Goal: Ask a question: Seek information or help from site administrators or community

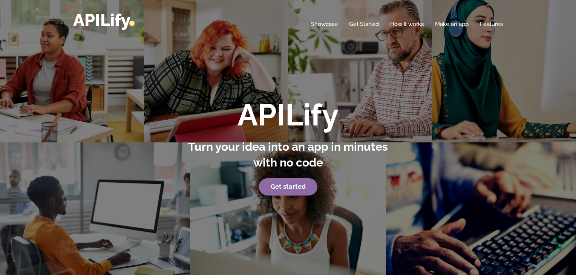
click at [293, 184] on strong "Get started" at bounding box center [288, 187] width 35 height 8
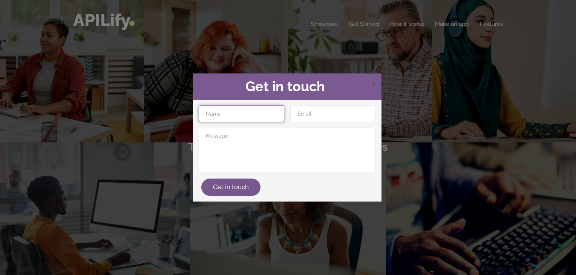
click at [256, 115] on input "text" at bounding box center [242, 114] width 86 height 17
type input "Ayanda"
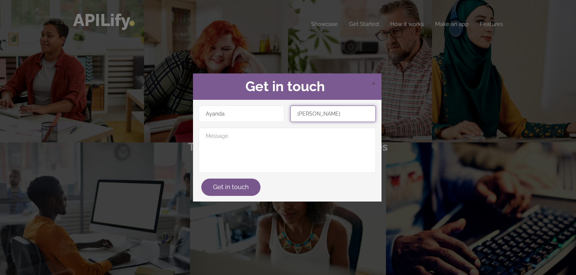
type input "[EMAIL_ADDRESS][DOMAIN_NAME]"
click at [374, 83] on span "×" at bounding box center [373, 82] width 5 height 11
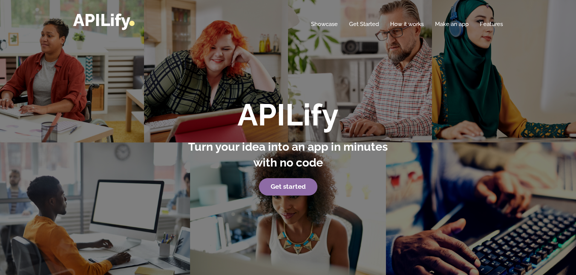
click at [300, 182] on link "Get started" at bounding box center [288, 186] width 58 height 17
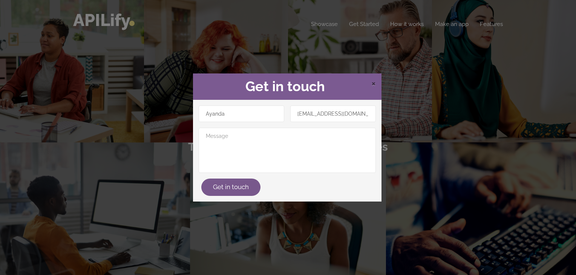
click at [374, 85] on span "×" at bounding box center [373, 82] width 5 height 11
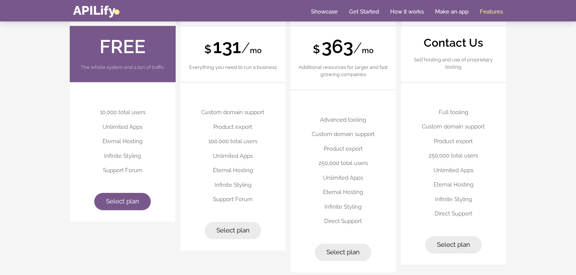
scroll to position [1856, 0]
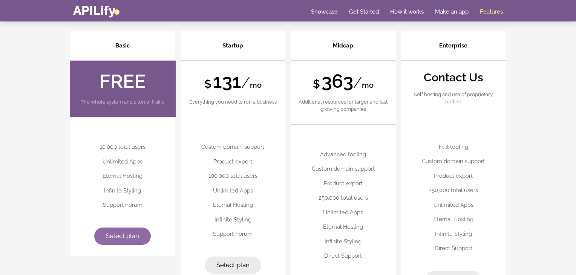
click at [126, 236] on span "Select plan" at bounding box center [122, 236] width 33 height 8
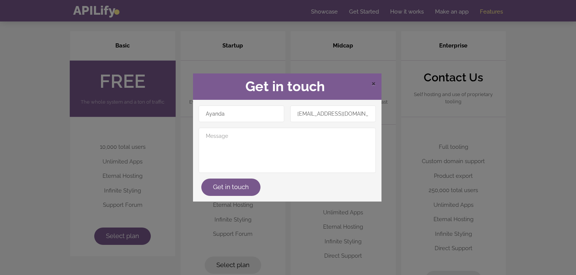
click at [372, 82] on span "×" at bounding box center [373, 82] width 5 height 11
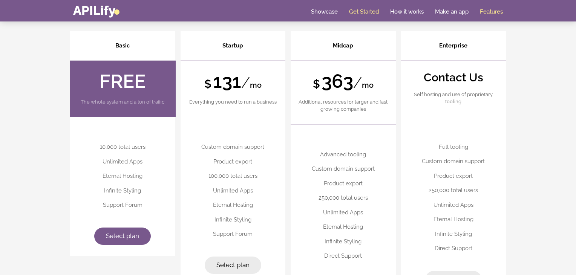
click at [357, 12] on link "Get Started" at bounding box center [364, 12] width 30 height 8
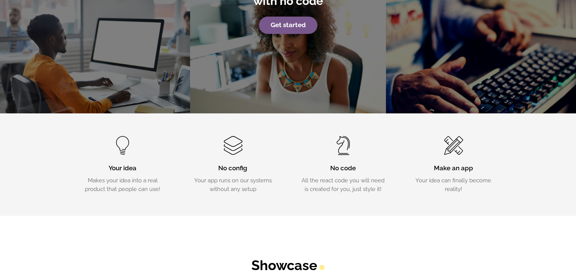
scroll to position [0, 0]
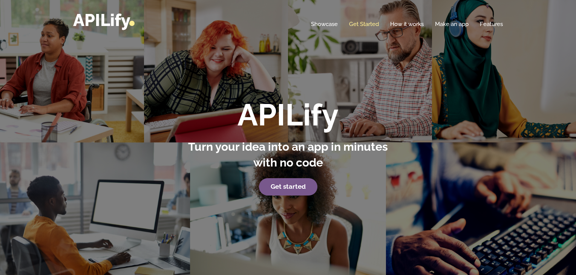
click at [367, 20] on link "Get Started" at bounding box center [364, 24] width 30 height 8
click at [282, 184] on strong "Get started" at bounding box center [288, 187] width 35 height 8
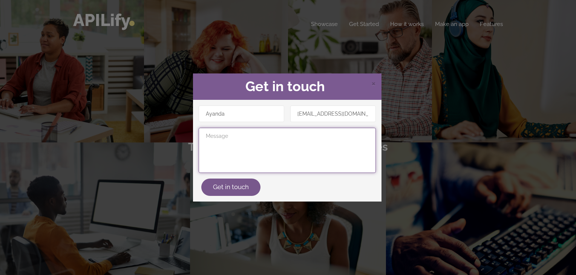
click at [246, 139] on textarea at bounding box center [287, 150] width 177 height 45
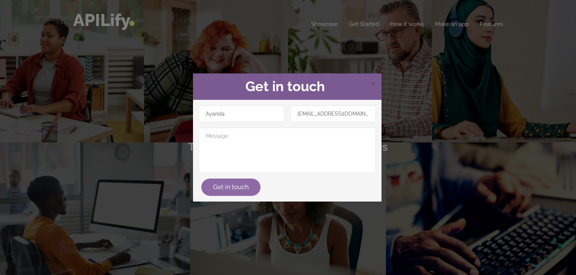
click at [238, 192] on button "Get in touch" at bounding box center [230, 187] width 59 height 17
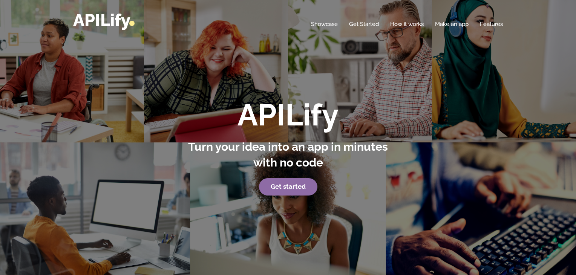
click at [289, 188] on strong "Get started" at bounding box center [288, 187] width 35 height 8
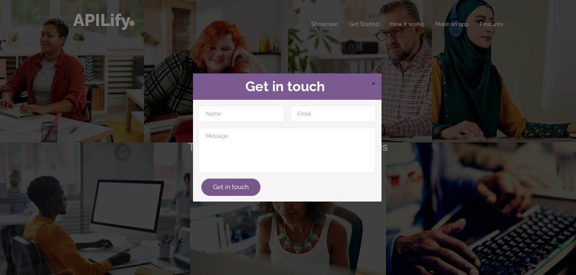
click at [375, 82] on span "×" at bounding box center [373, 82] width 5 height 11
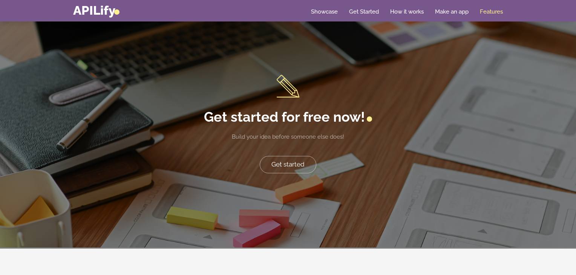
scroll to position [1503, 0]
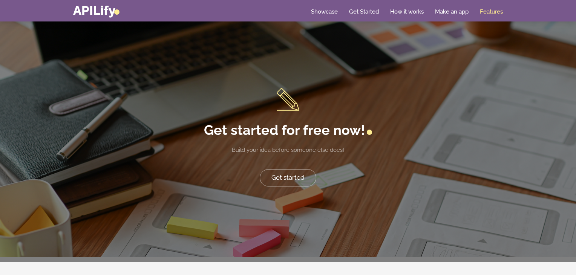
click at [297, 185] on section "Get started for free now! Build your idea before someone else does! Get started" at bounding box center [288, 137] width 576 height 249
click at [293, 174] on link "Get started" at bounding box center [288, 177] width 57 height 17
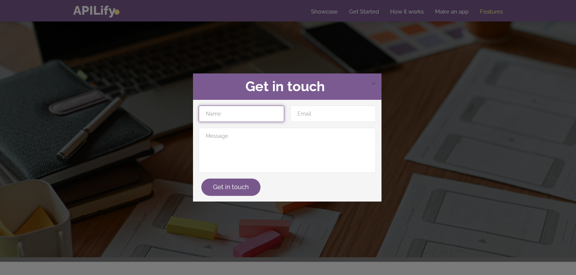
click at [249, 115] on input "text" at bounding box center [242, 114] width 86 height 17
click at [238, 109] on input "text" at bounding box center [242, 114] width 86 height 17
type input "Ayanda"
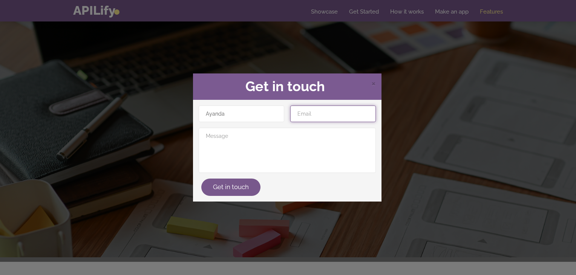
click at [331, 111] on input "email" at bounding box center [333, 114] width 86 height 17
type input "[EMAIL_ADDRESS][DOMAIN_NAME]"
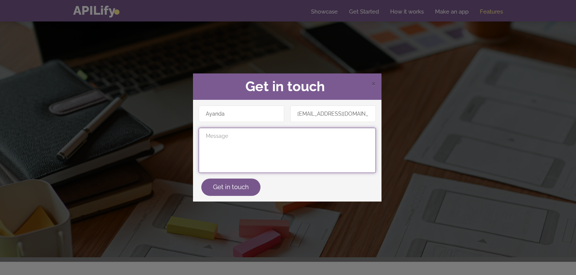
click at [296, 135] on textarea at bounding box center [287, 150] width 177 height 45
type textarea "Good day, I am ready to get started with APILify."
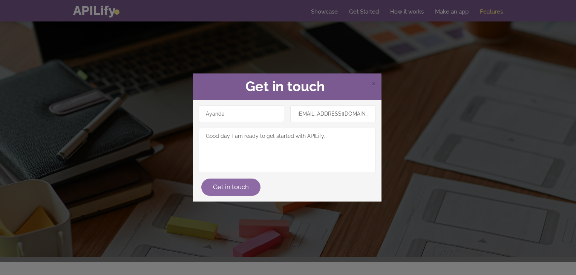
click at [233, 185] on button "Get in touch" at bounding box center [230, 187] width 59 height 17
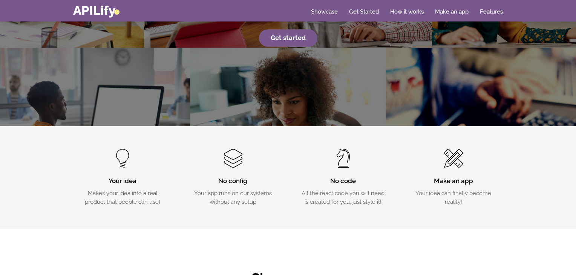
scroll to position [135, 0]
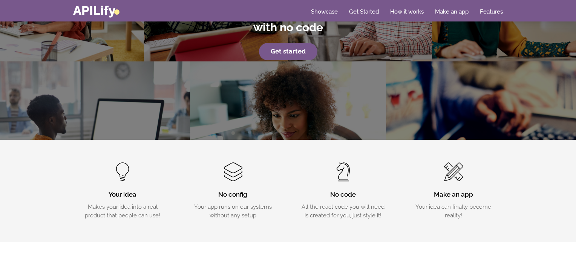
click at [229, 193] on h3 "No config" at bounding box center [233, 194] width 88 height 9
click at [140, 189] on div "Your idea Makes your idea into a real product that people can use!" at bounding box center [123, 190] width 88 height 57
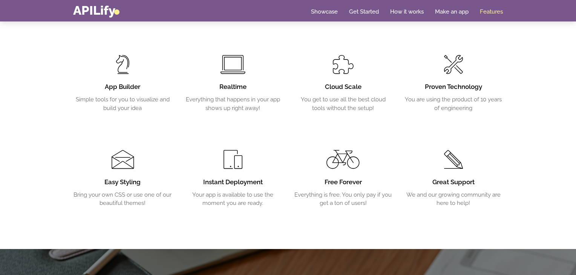
scroll to position [1221, 0]
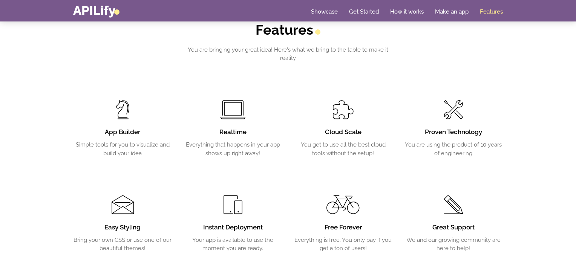
click at [127, 129] on h3 "App Builder" at bounding box center [122, 132] width 99 height 9
click at [124, 134] on h3 "App Builder" at bounding box center [122, 132] width 99 height 9
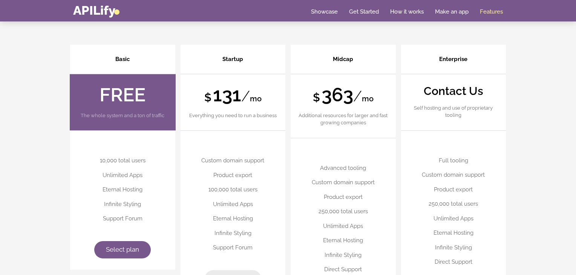
scroll to position [1859, 0]
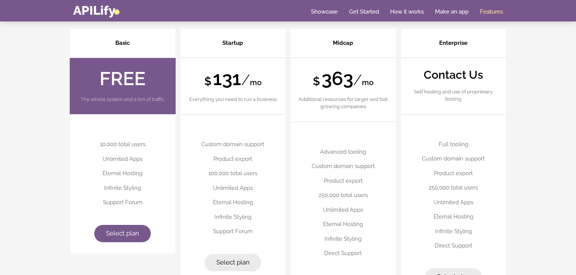
click at [123, 45] on h4 "Basic" at bounding box center [122, 43] width 105 height 29
click at [118, 228] on link "Select plan" at bounding box center [122, 233] width 57 height 17
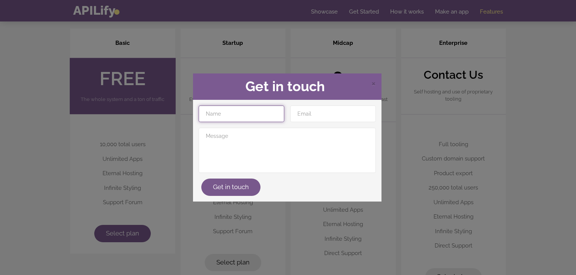
click at [228, 115] on input "text" at bounding box center [242, 114] width 86 height 17
type input "Ayanda"
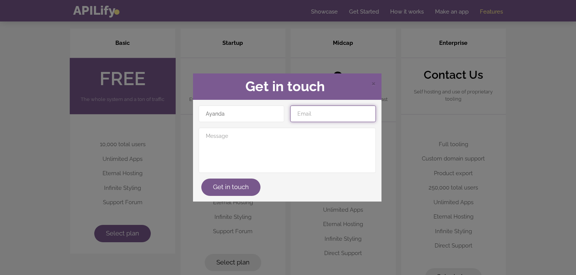
click at [323, 119] on input "email" at bounding box center [333, 114] width 86 height 17
type input "[EMAIL_ADDRESS][DOMAIN_NAME]"
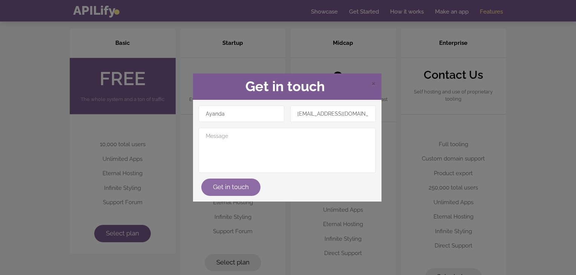
click at [231, 194] on button "Get in touch" at bounding box center [230, 187] width 59 height 17
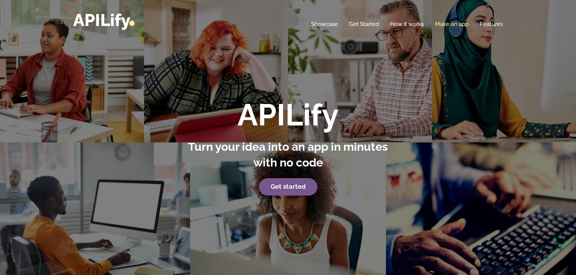
click at [453, 23] on link "Make an app" at bounding box center [452, 24] width 34 height 8
click at [454, 21] on link "Make an app" at bounding box center [452, 24] width 34 height 8
click at [440, 25] on link "Make an app" at bounding box center [452, 24] width 34 height 8
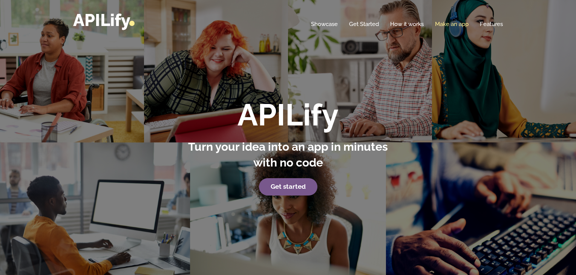
click at [440, 25] on link "Make an app" at bounding box center [452, 24] width 34 height 8
click at [444, 24] on link "Make an app" at bounding box center [452, 24] width 34 height 8
click at [445, 24] on link "Make an app" at bounding box center [452, 24] width 34 height 8
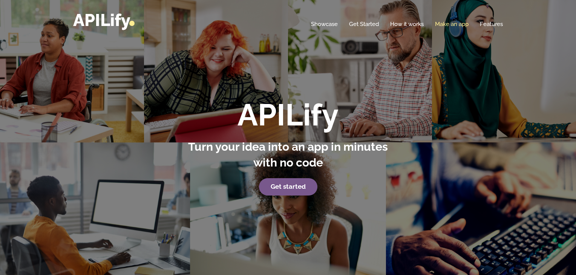
click at [458, 23] on link "Make an app" at bounding box center [452, 24] width 34 height 8
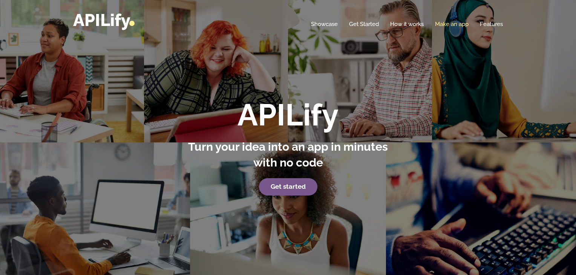
click at [458, 23] on link "Make an app" at bounding box center [452, 24] width 34 height 8
click at [467, 25] on link "Make an app" at bounding box center [452, 24] width 34 height 8
click at [490, 21] on link "Features" at bounding box center [491, 24] width 23 height 8
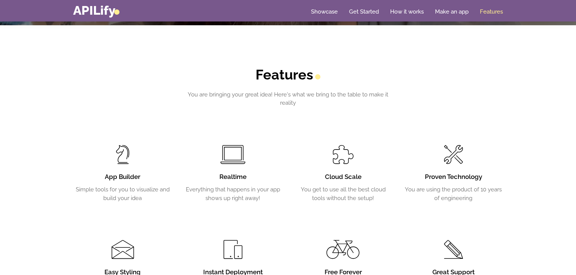
scroll to position [1180, 0]
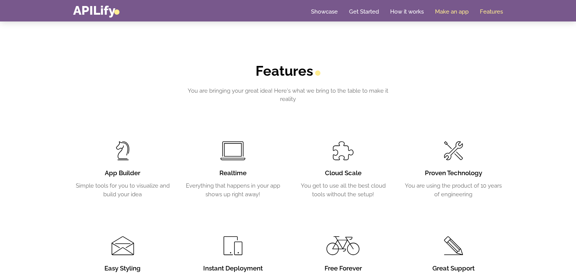
click at [457, 11] on link "Make an app" at bounding box center [452, 12] width 34 height 8
click at [407, 10] on link "How it works" at bounding box center [407, 12] width 34 height 8
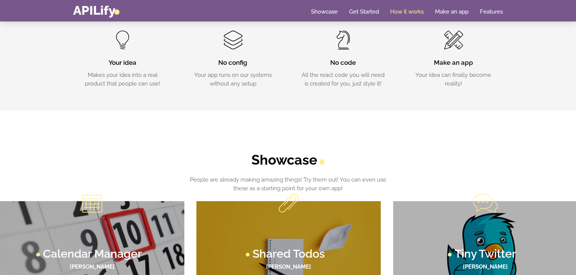
scroll to position [254, 0]
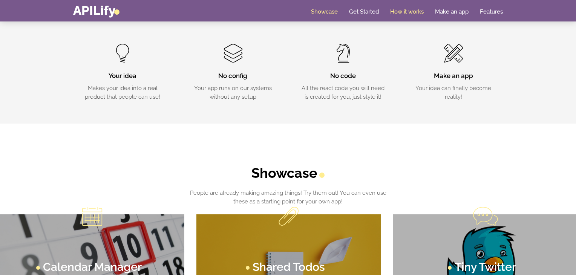
click at [334, 12] on link "Showcase" at bounding box center [324, 12] width 27 height 8
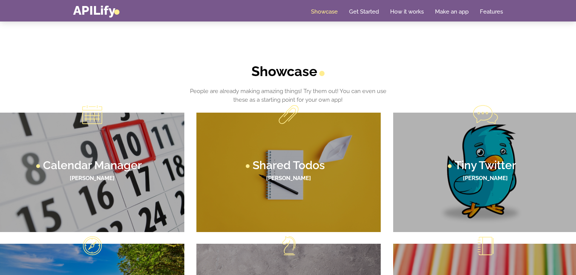
scroll to position [356, 0]
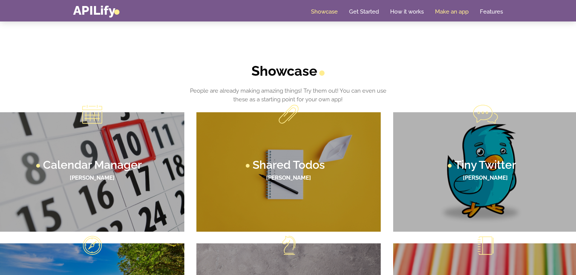
click at [449, 11] on link "Make an app" at bounding box center [452, 12] width 34 height 8
click at [435, 10] on link "Make an app" at bounding box center [452, 12] width 34 height 8
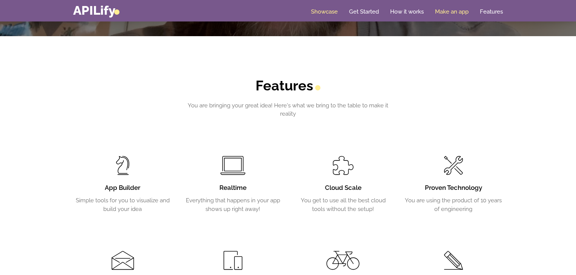
scroll to position [1163, 0]
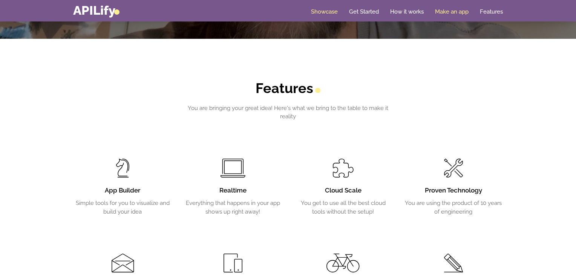
click at [439, 11] on link "Make an app" at bounding box center [452, 12] width 34 height 8
click at [104, 11] on link "APILify" at bounding box center [96, 10] width 46 height 15
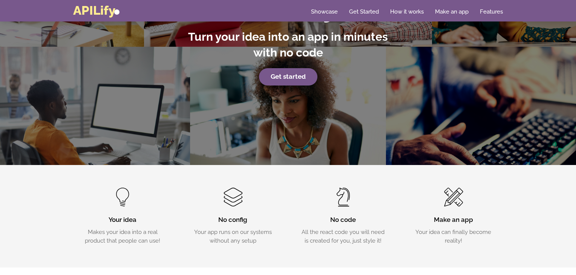
scroll to position [0, 0]
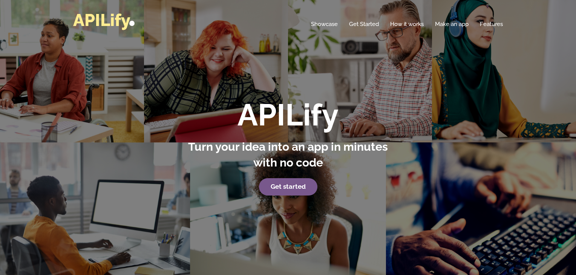
click at [104, 11] on link "APILify" at bounding box center [103, 20] width 61 height 20
click at [449, 21] on link "Make an app" at bounding box center [452, 24] width 34 height 8
click at [451, 25] on link "Make an app" at bounding box center [452, 24] width 34 height 8
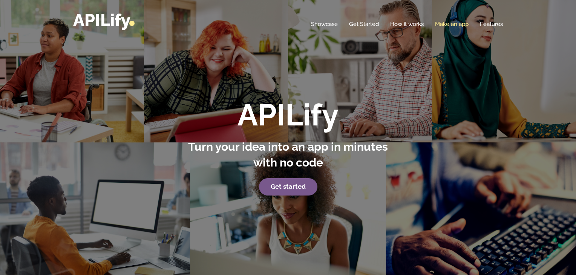
click at [451, 25] on link "Make an app" at bounding box center [452, 24] width 34 height 8
click at [442, 24] on link "Make an app" at bounding box center [452, 24] width 34 height 8
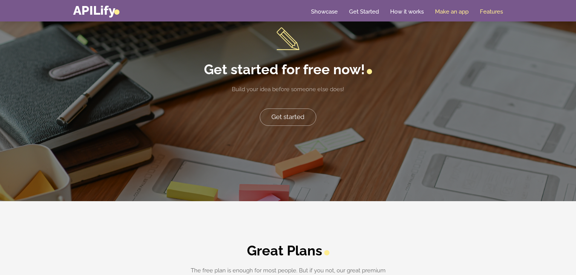
scroll to position [1569, 0]
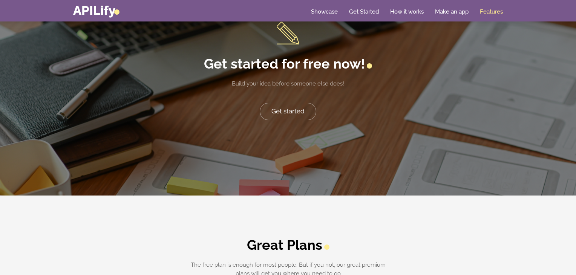
click at [354, 69] on h2 "Get started for free now!" at bounding box center [288, 64] width 209 height 16
click at [339, 65] on h2 "Get started for free now!" at bounding box center [288, 64] width 209 height 16
click at [294, 35] on span at bounding box center [288, 33] width 209 height 23
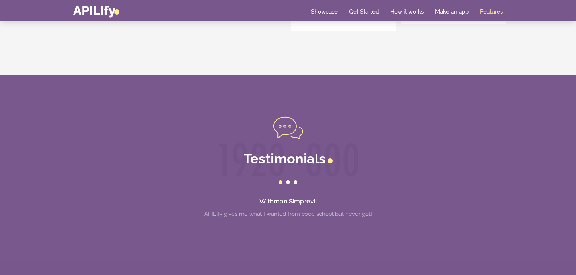
scroll to position [2146, 0]
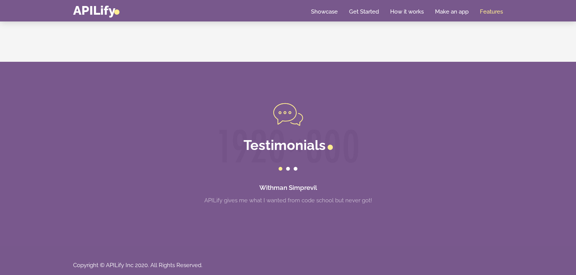
click at [291, 165] on div at bounding box center [288, 169] width 430 height 9
click at [288, 167] on div at bounding box center [288, 169] width 4 height 4
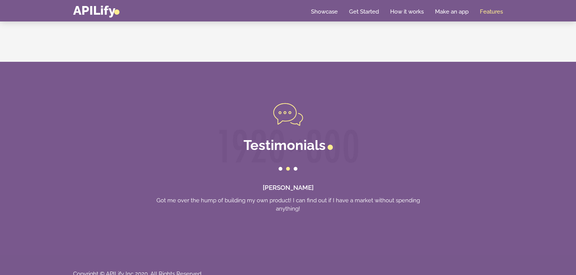
click at [296, 167] on div at bounding box center [296, 169] width 4 height 4
click at [286, 169] on div at bounding box center [288, 169] width 430 height 9
click at [286, 167] on div at bounding box center [288, 169] width 4 height 4
click at [416, 9] on link "How it works" at bounding box center [407, 12] width 34 height 8
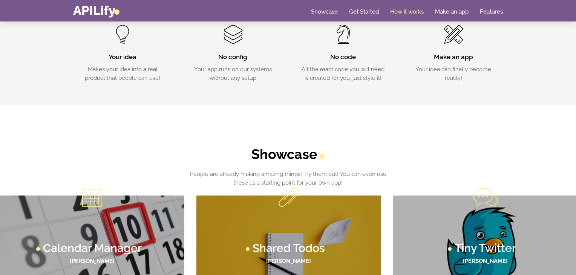
scroll to position [254, 0]
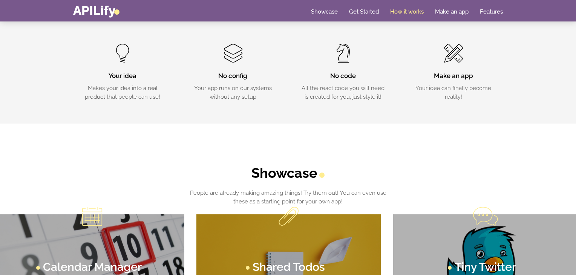
click at [446, 64] on div "Make an app Your idea can finally become reality!" at bounding box center [454, 72] width 88 height 57
click at [450, 53] on span at bounding box center [453, 53] width 18 height 19
click at [455, 9] on link "Make an app" at bounding box center [452, 12] width 34 height 8
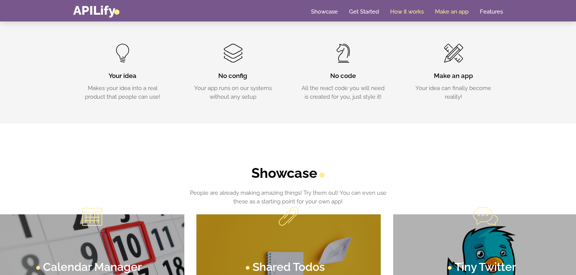
click at [455, 9] on link "Make an app" at bounding box center [452, 12] width 34 height 8
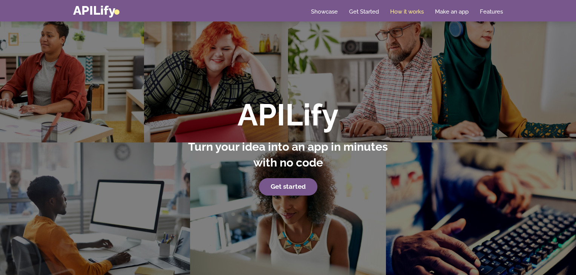
scroll to position [254, 0]
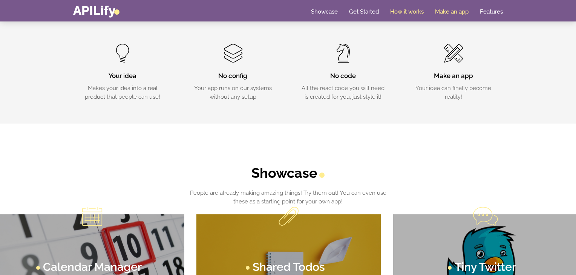
click at [454, 13] on link "Make an app" at bounding box center [452, 12] width 34 height 8
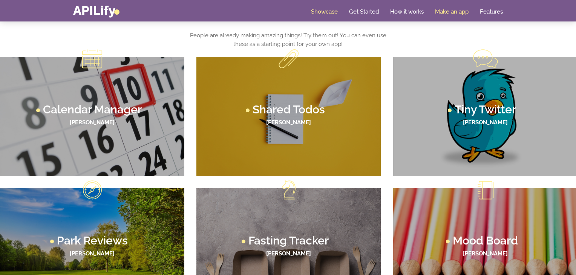
scroll to position [0, 0]
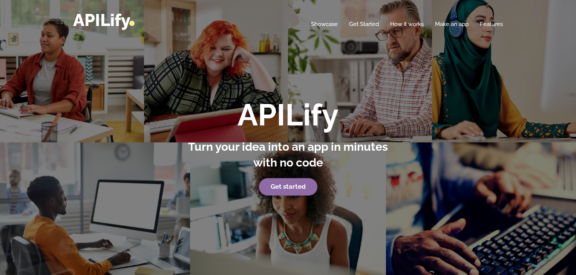
click at [300, 187] on strong "Get started" at bounding box center [288, 187] width 35 height 8
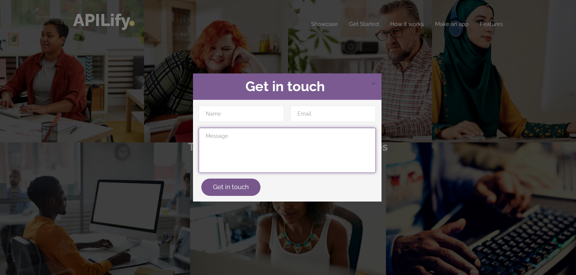
click at [238, 146] on textarea at bounding box center [287, 150] width 177 height 45
click at [253, 138] on textarea at bounding box center [287, 150] width 177 height 45
click at [240, 136] on textarea "How can start building" at bounding box center [287, 150] width 177 height 45
type textarea "How can start I building an app"
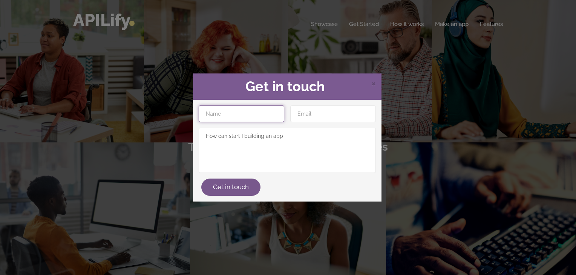
click at [253, 111] on input "text" at bounding box center [242, 114] width 86 height 17
type input "Ayanda"
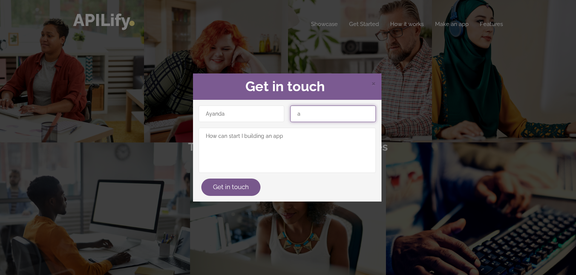
click at [201, 179] on button "Get in touch" at bounding box center [230, 187] width 59 height 17
type input "ayanda_smarts@yahoo.com"
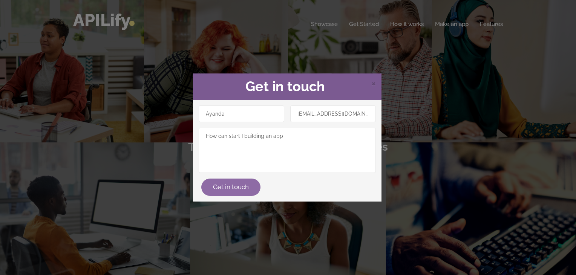
click at [232, 188] on button "Get in touch" at bounding box center [230, 187] width 59 height 17
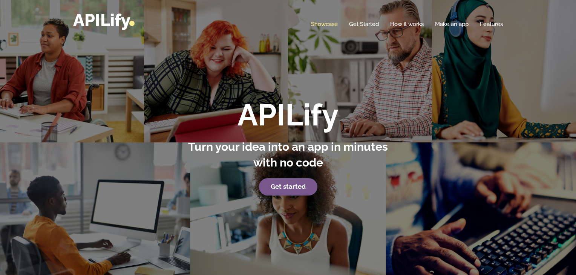
click at [325, 23] on link "Showcase" at bounding box center [324, 24] width 27 height 8
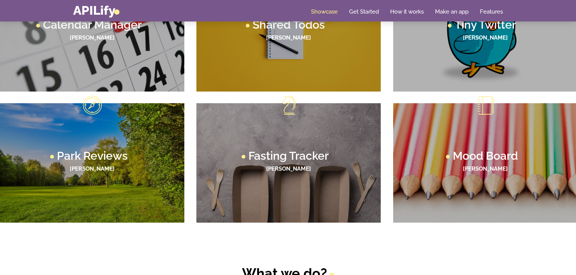
scroll to position [502, 0]
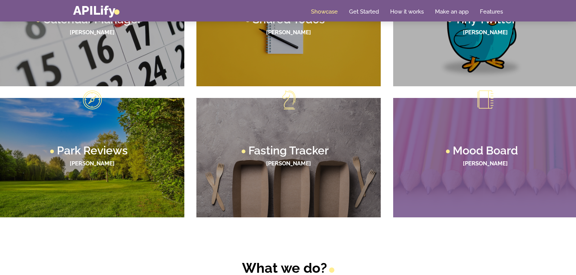
click at [470, 128] on figcaption "Mood Board [PERSON_NAME]" at bounding box center [485, 157] width 184 height 119
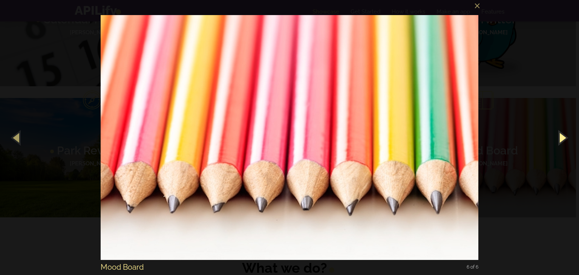
click at [564, 140] on button "button" at bounding box center [562, 137] width 34 height 41
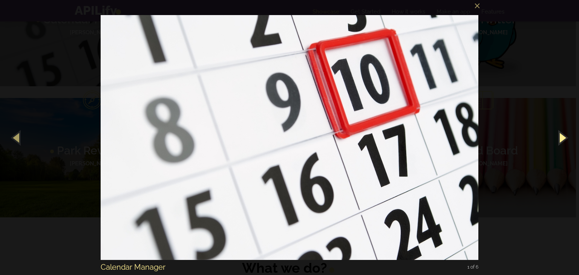
click at [564, 140] on button "button" at bounding box center [562, 137] width 34 height 41
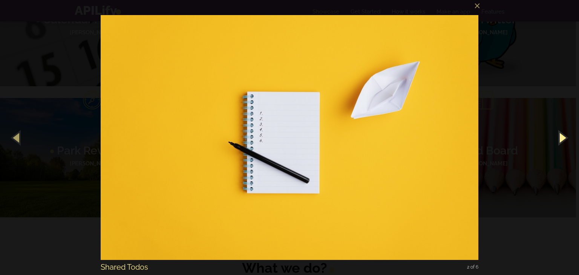
click at [564, 140] on button "button" at bounding box center [562, 137] width 34 height 41
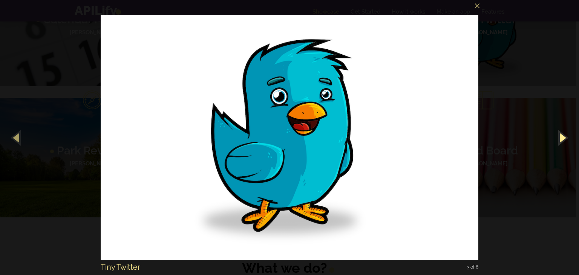
click at [564, 140] on button "button" at bounding box center [562, 137] width 34 height 41
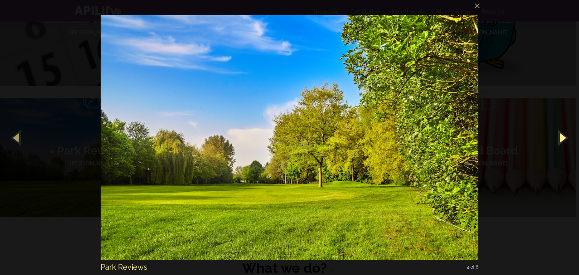
click at [564, 140] on button "button" at bounding box center [562, 137] width 34 height 41
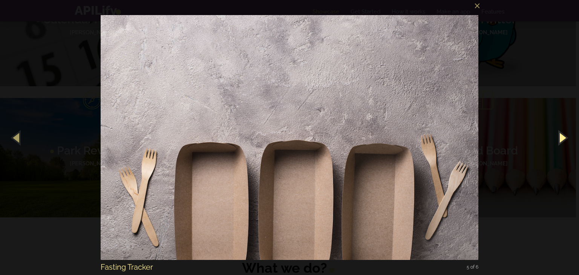
click at [564, 140] on button "button" at bounding box center [562, 137] width 34 height 41
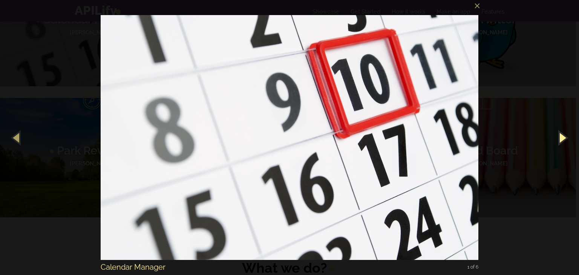
click at [564, 140] on button "button" at bounding box center [562, 137] width 34 height 41
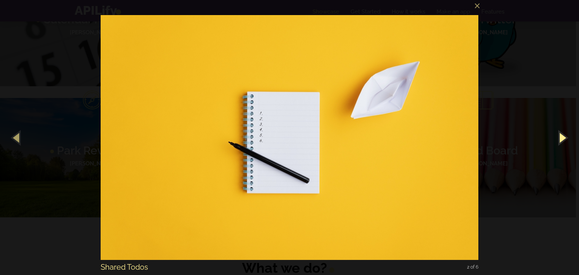
click at [564, 140] on button "button" at bounding box center [562, 137] width 34 height 41
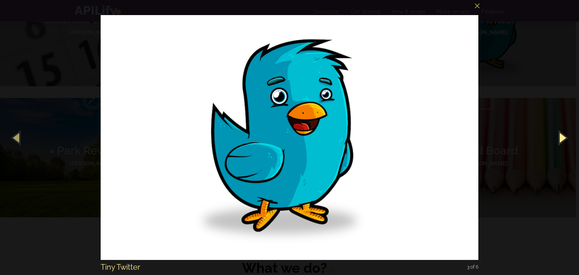
click at [564, 140] on button "button" at bounding box center [562, 137] width 34 height 41
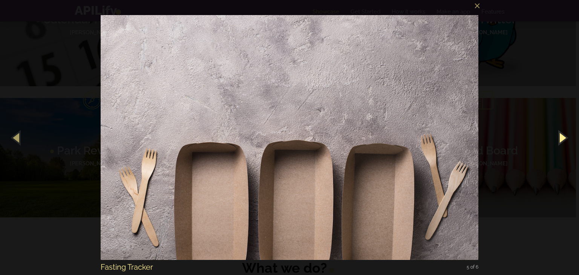
click at [564, 140] on button "button" at bounding box center [562, 137] width 34 height 41
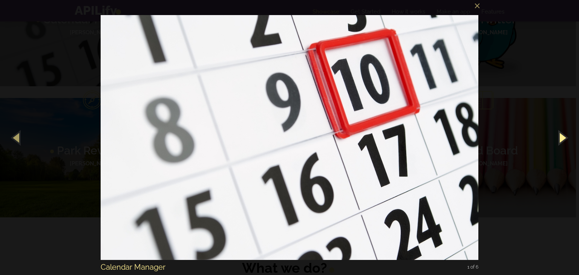
click at [564, 140] on button "button" at bounding box center [562, 137] width 34 height 41
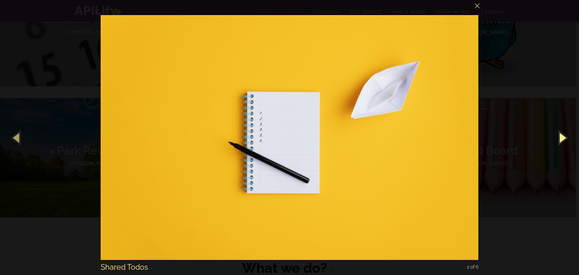
click at [564, 140] on button "button" at bounding box center [562, 137] width 34 height 41
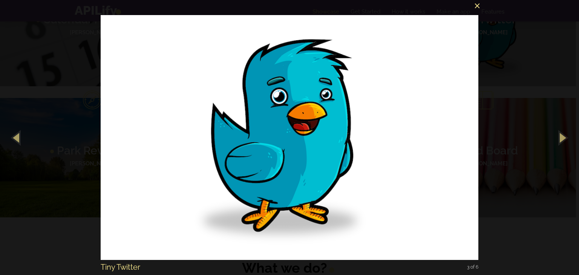
click at [479, 7] on button "×" at bounding box center [292, 4] width 378 height 17
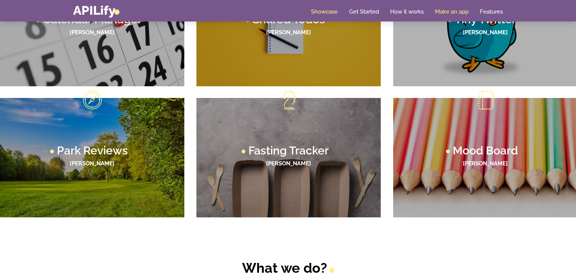
click at [453, 15] on link "Make an app" at bounding box center [452, 12] width 34 height 8
click at [449, 10] on link "Make an app" at bounding box center [452, 12] width 34 height 8
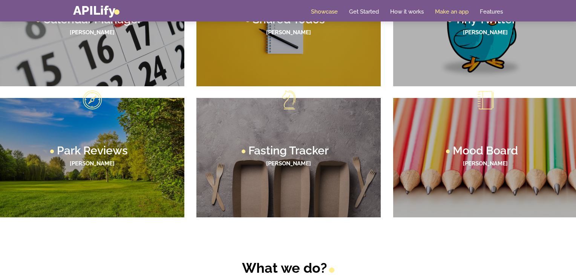
click at [449, 10] on link "Make an app" at bounding box center [452, 12] width 34 height 8
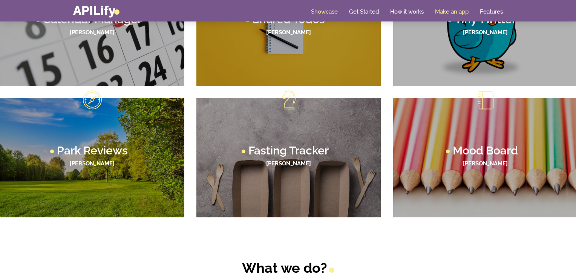
click at [449, 10] on link "Make an app" at bounding box center [452, 12] width 34 height 8
click at [492, 14] on link "Features" at bounding box center [491, 12] width 23 height 8
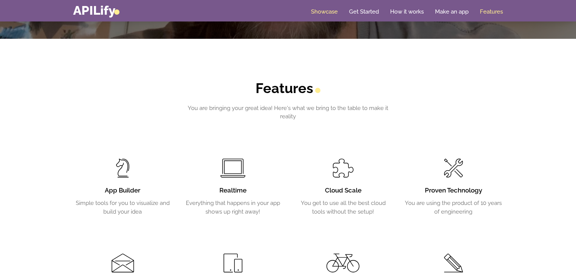
scroll to position [1180, 0]
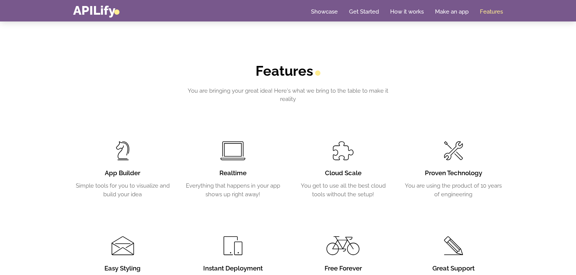
click at [302, 70] on h2 "Features" at bounding box center [288, 71] width 209 height 16
click at [283, 98] on p "You are bringing your great idea! Here's what we bring to the table to make it …" at bounding box center [288, 95] width 209 height 17
click at [333, 155] on span at bounding box center [343, 150] width 21 height 19
click at [220, 167] on div "Realtime Everything that happens in your app shows up right away!" at bounding box center [233, 179] width 99 height 37
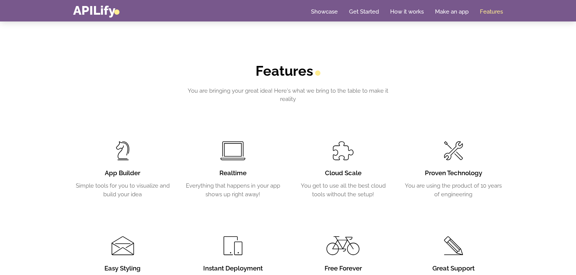
click at [225, 175] on h3 "Realtime" at bounding box center [233, 173] width 99 height 9
click at [135, 171] on h3 "App Builder" at bounding box center [122, 173] width 99 height 9
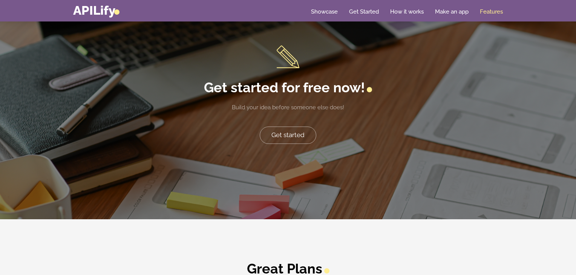
scroll to position [1548, 0]
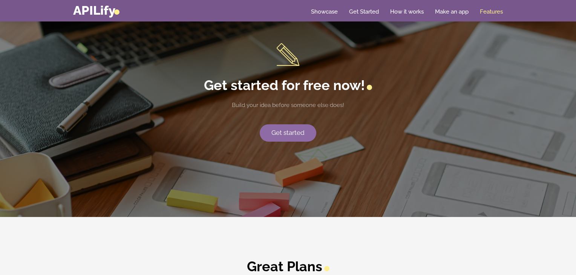
click at [272, 136] on link "Get started" at bounding box center [288, 132] width 57 height 17
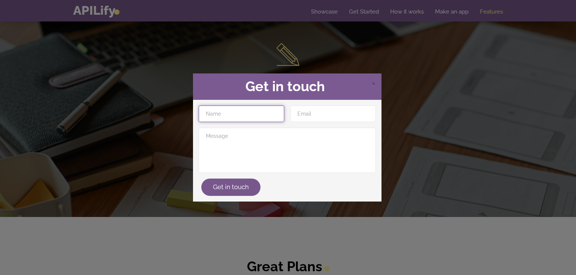
click at [238, 111] on input "text" at bounding box center [242, 114] width 86 height 17
type input "Ayanda"
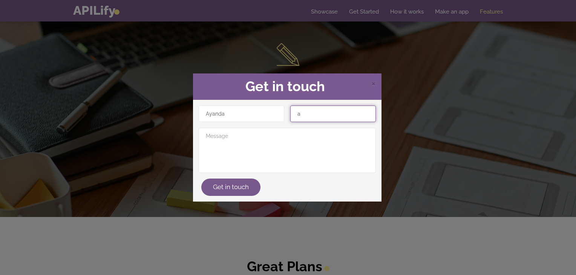
type input "ayanda_smarts@yahoo.com"
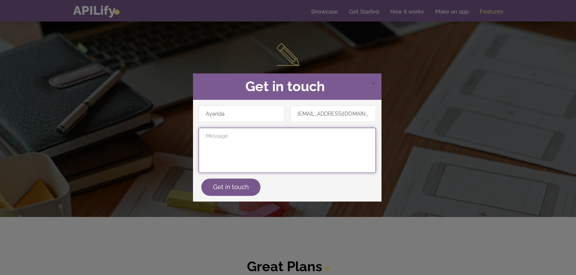
click at [326, 139] on textarea at bounding box center [287, 150] width 177 height 45
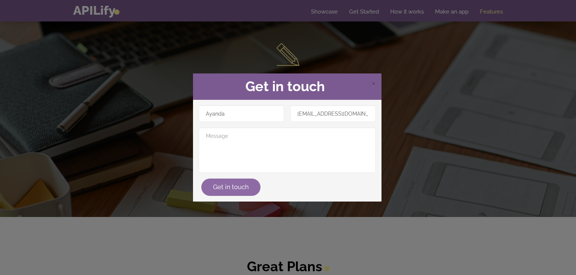
click at [239, 186] on button "Get in touch" at bounding box center [230, 187] width 59 height 17
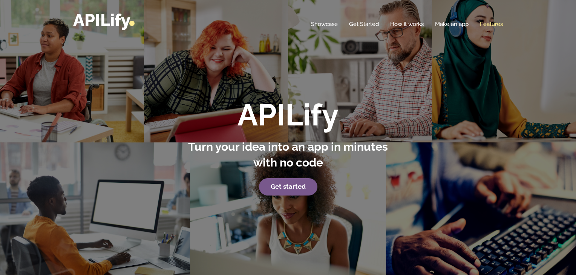
click at [490, 24] on link "Features" at bounding box center [491, 24] width 23 height 8
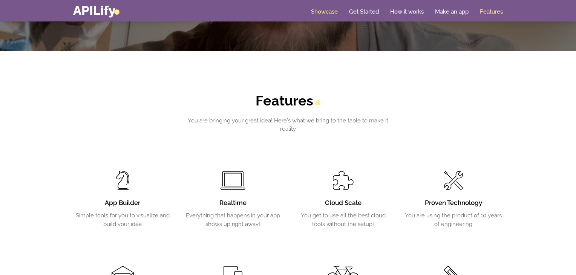
scroll to position [1180, 0]
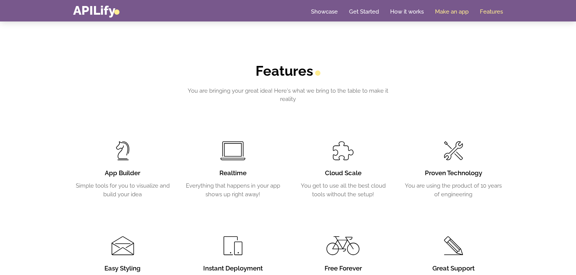
click at [450, 9] on link "Make an app" at bounding box center [452, 12] width 34 height 8
click at [421, 9] on link "How it works" at bounding box center [407, 12] width 34 height 8
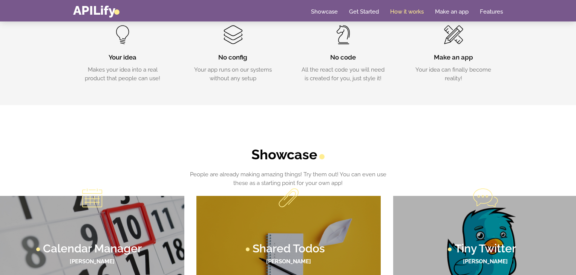
scroll to position [254, 0]
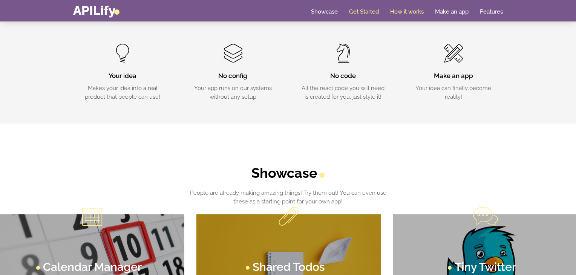
click at [371, 10] on link "Get Started" at bounding box center [364, 12] width 30 height 8
click at [318, 9] on link "Showcase" at bounding box center [324, 12] width 27 height 8
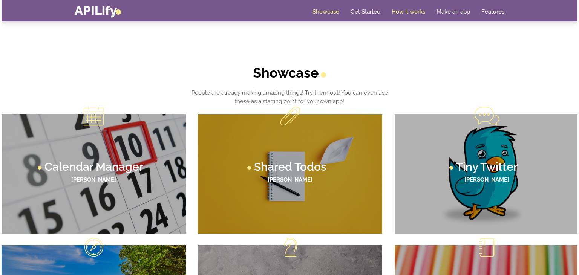
scroll to position [356, 0]
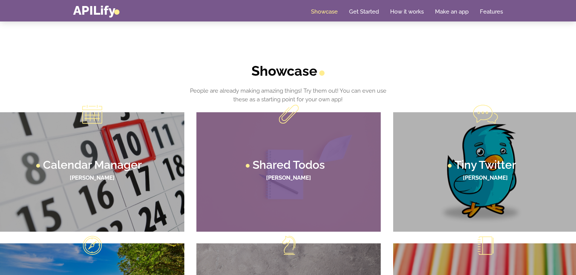
click at [312, 178] on h4 "[PERSON_NAME]" at bounding box center [288, 178] width 169 height 6
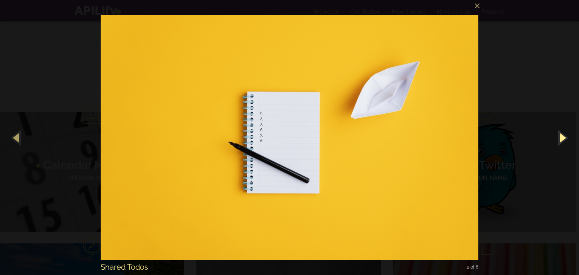
click at [558, 138] on button "button" at bounding box center [562, 137] width 34 height 41
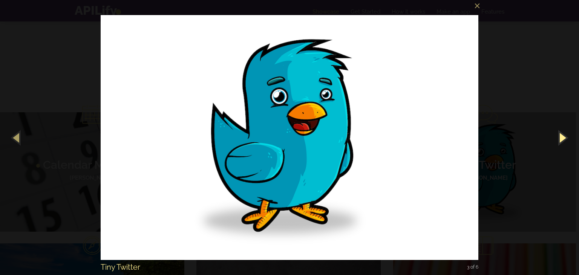
click at [558, 138] on button "button" at bounding box center [562, 137] width 34 height 41
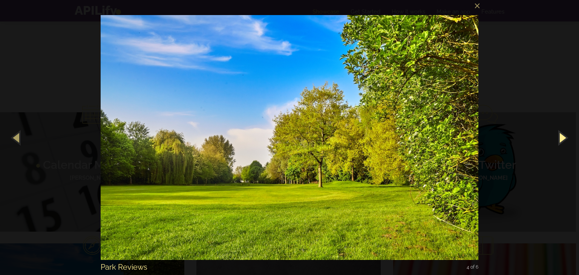
click at [558, 138] on button "button" at bounding box center [562, 137] width 34 height 41
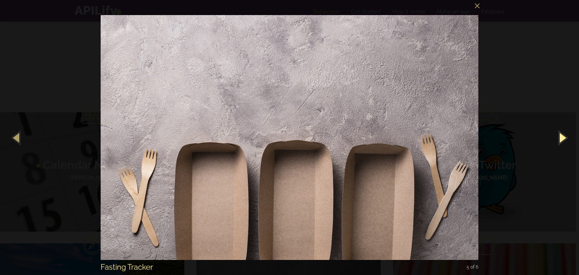
click at [558, 138] on button "button" at bounding box center [562, 137] width 34 height 41
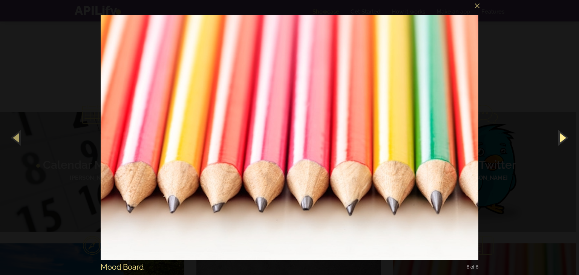
click at [558, 138] on button "button" at bounding box center [562, 137] width 34 height 41
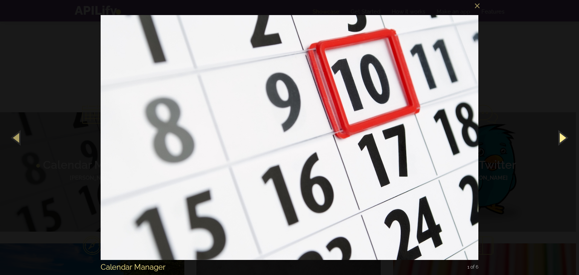
click at [558, 138] on button "button" at bounding box center [562, 137] width 34 height 41
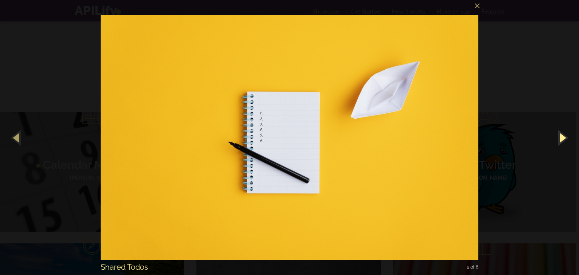
click at [558, 138] on button "button" at bounding box center [562, 137] width 34 height 41
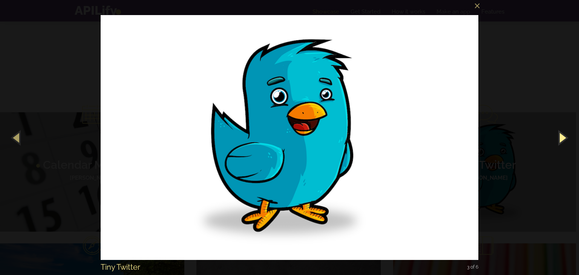
click at [558, 138] on button "button" at bounding box center [562, 137] width 34 height 41
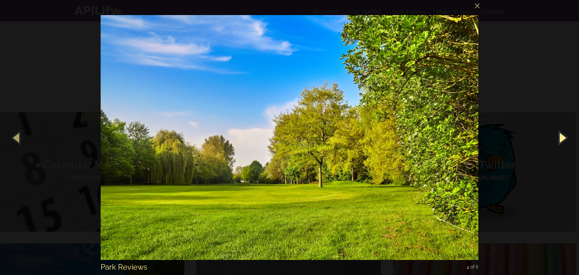
click at [558, 138] on button "button" at bounding box center [562, 137] width 34 height 41
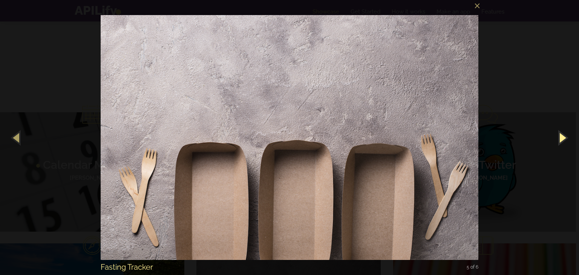
click at [558, 138] on button "button" at bounding box center [562, 137] width 34 height 41
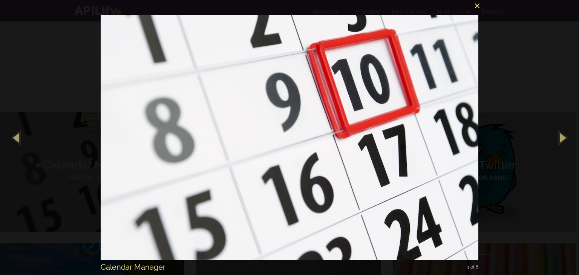
click at [478, 3] on button "×" at bounding box center [292, 4] width 378 height 17
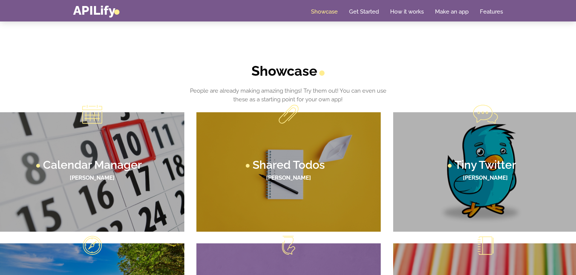
click at [288, 243] on span at bounding box center [289, 245] width 14 height 19
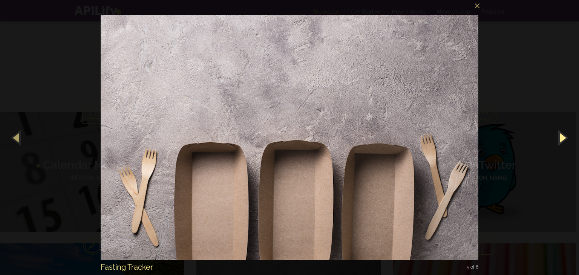
click at [563, 135] on button "button" at bounding box center [562, 137] width 34 height 41
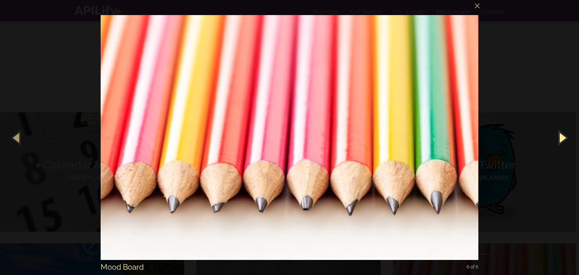
click at [563, 135] on button "button" at bounding box center [562, 137] width 34 height 41
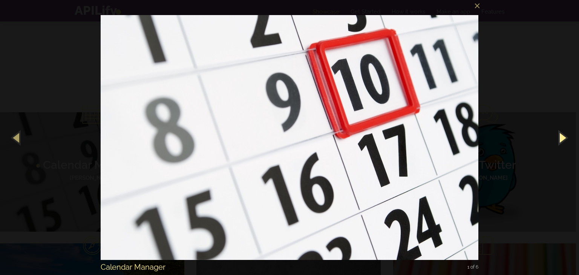
click at [563, 135] on button "button" at bounding box center [562, 137] width 34 height 41
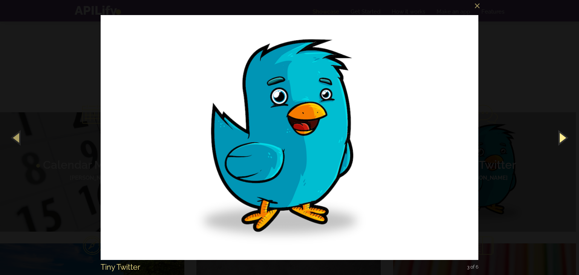
click at [563, 135] on button "button" at bounding box center [562, 137] width 34 height 41
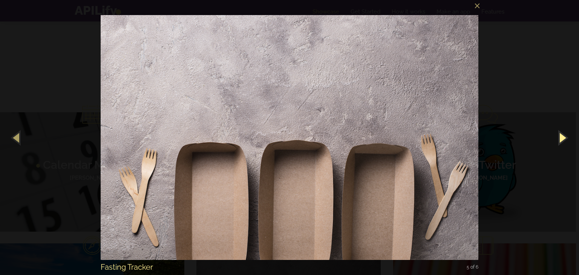
click at [563, 135] on button "button" at bounding box center [562, 137] width 34 height 41
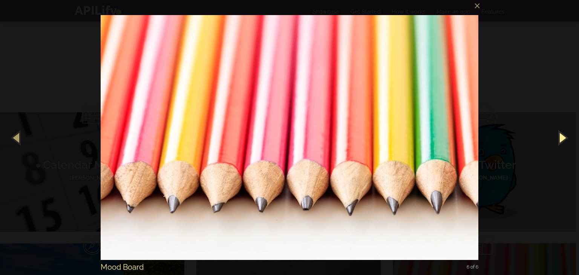
click at [563, 135] on button "button" at bounding box center [562, 137] width 34 height 41
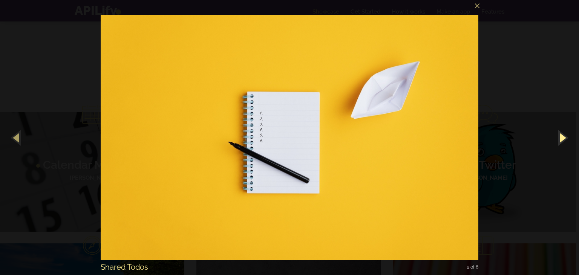
click at [563, 135] on button "button" at bounding box center [562, 137] width 34 height 41
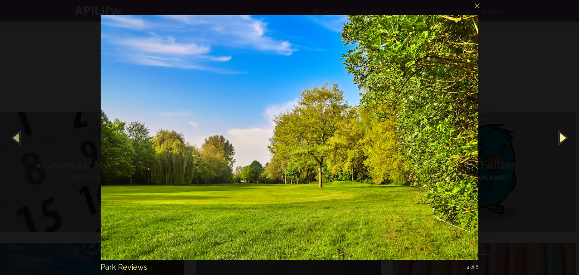
click at [563, 135] on button "button" at bounding box center [562, 137] width 34 height 41
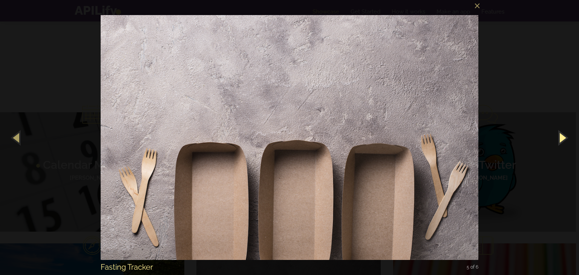
click at [563, 135] on button "button" at bounding box center [562, 137] width 34 height 41
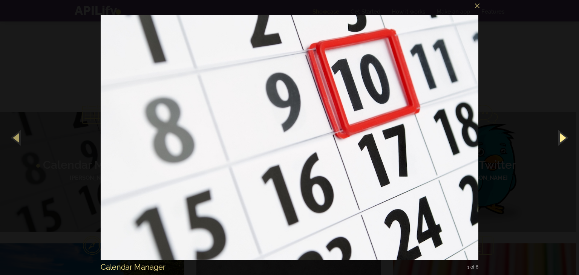
click at [563, 135] on button "button" at bounding box center [562, 137] width 34 height 41
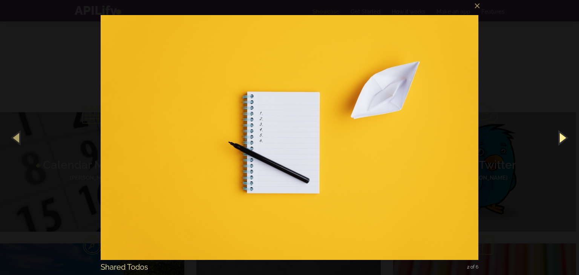
click at [563, 135] on button "button" at bounding box center [562, 137] width 34 height 41
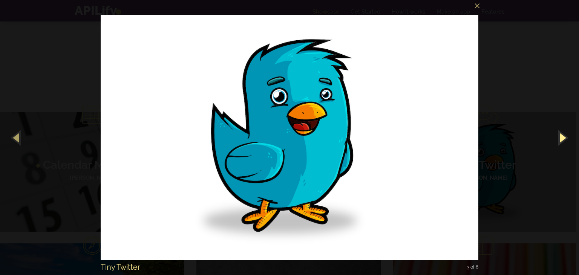
click at [563, 135] on button "button" at bounding box center [562, 137] width 34 height 41
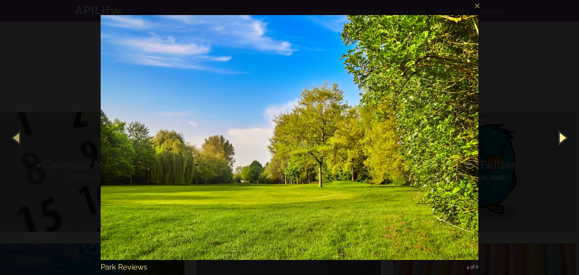
click at [563, 135] on button "button" at bounding box center [562, 137] width 34 height 41
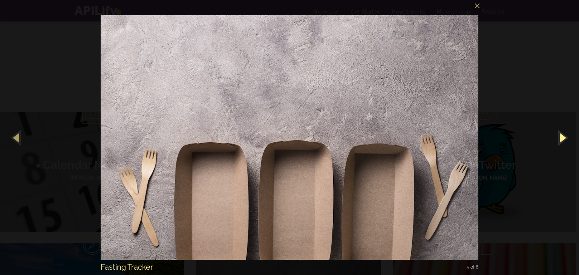
click at [563, 138] on button "button" at bounding box center [562, 137] width 34 height 41
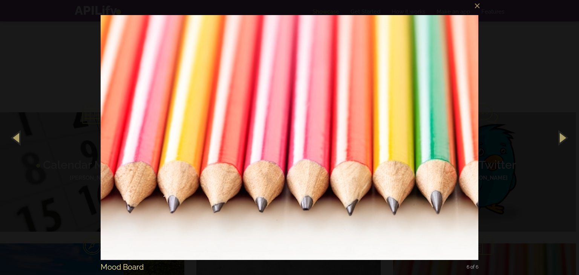
click at [117, 267] on div "Mood Board" at bounding box center [290, 267] width 378 height 7
click at [479, 5] on button "×" at bounding box center [292, 4] width 378 height 17
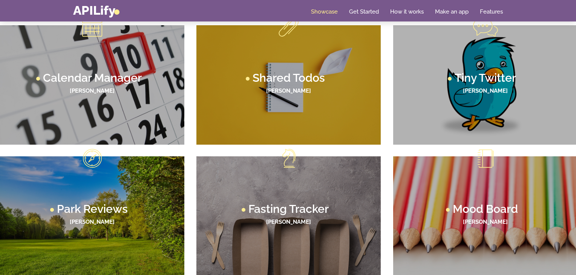
scroll to position [0, 0]
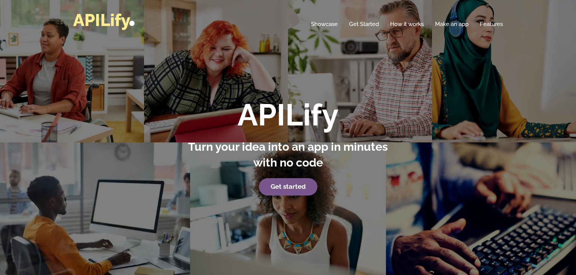
click at [88, 18] on link "APILify" at bounding box center [103, 20] width 61 height 20
click at [445, 23] on link "Make an app" at bounding box center [452, 24] width 34 height 8
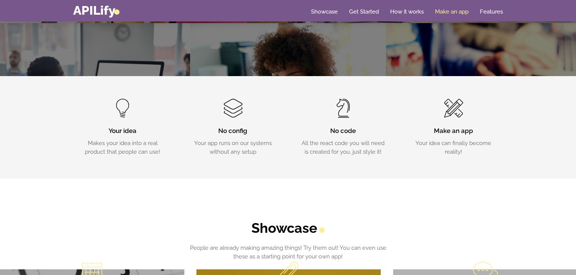
scroll to position [181, 0]
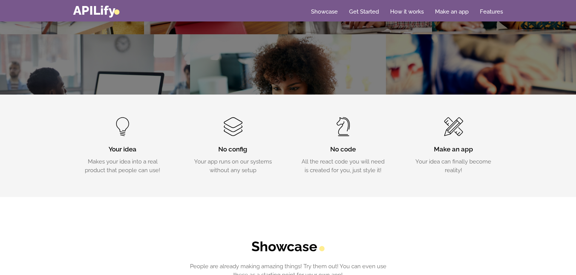
click at [343, 150] on h3 "No code" at bounding box center [343, 149] width 88 height 9
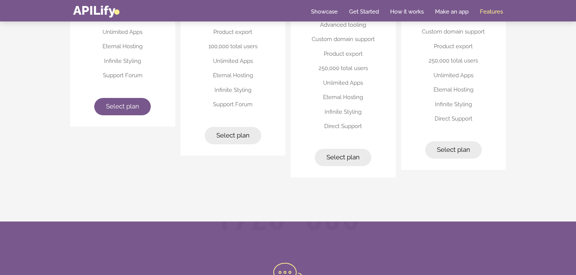
scroll to position [1976, 0]
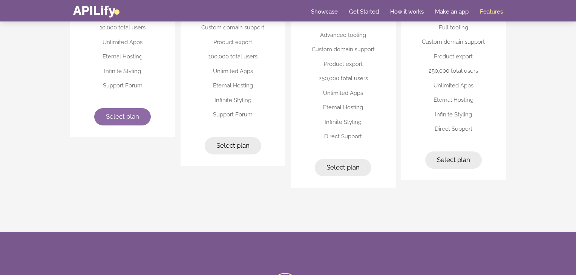
click at [129, 119] on link "Select plan" at bounding box center [122, 116] width 57 height 17
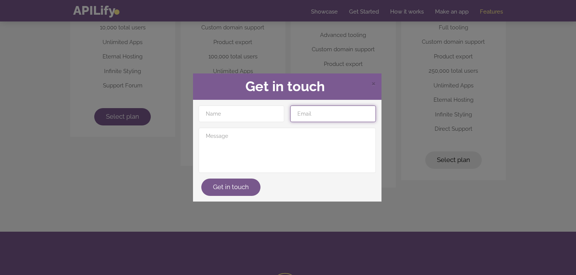
click at [308, 115] on input "email" at bounding box center [333, 114] width 86 height 17
type input "[EMAIL_ADDRESS][DOMAIN_NAME]"
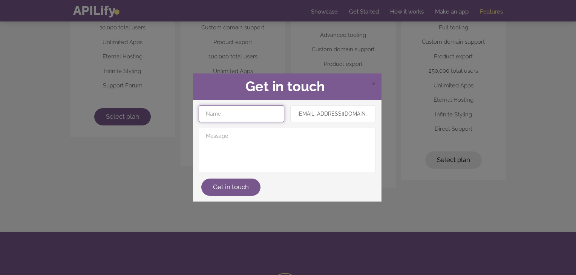
click at [250, 116] on input "text" at bounding box center [242, 114] width 86 height 17
type input "Ayanda"
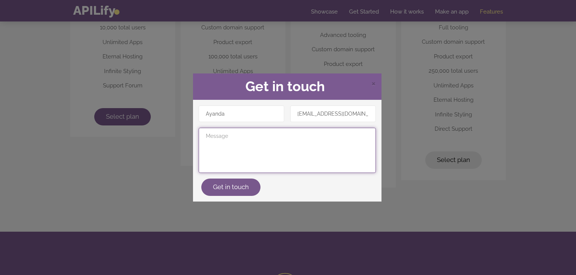
click at [336, 160] on textarea at bounding box center [287, 150] width 177 height 45
click at [327, 144] on textarea "Please" at bounding box center [287, 150] width 177 height 45
type textarea "Please help me get started."
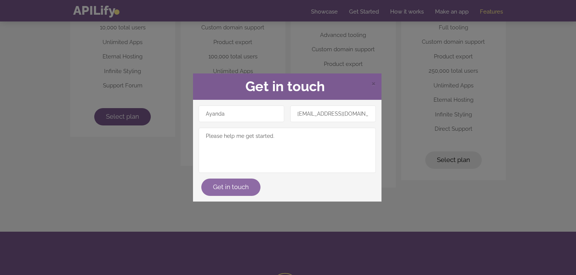
click at [240, 186] on button "Get in touch" at bounding box center [230, 187] width 59 height 17
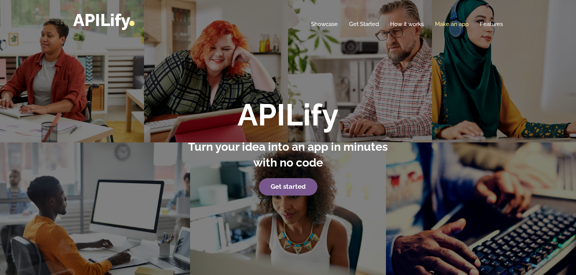
click at [453, 21] on link "Make an app" at bounding box center [452, 24] width 34 height 8
click at [440, 21] on link "Make an app" at bounding box center [452, 24] width 34 height 8
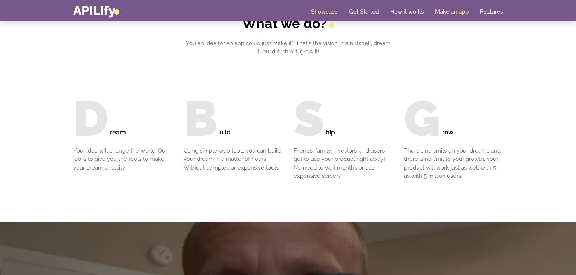
scroll to position [674, 0]
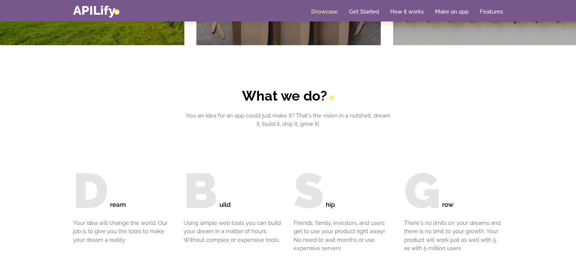
click at [225, 203] on h3 "uild" at bounding box center [250, 190] width 63 height 49
click at [207, 198] on h3 "B" at bounding box center [202, 190] width 36 height 49
click at [224, 233] on p "Using simple web tools you can build your dream in a matter of hours. Without c…" at bounding box center [233, 232] width 99 height 26
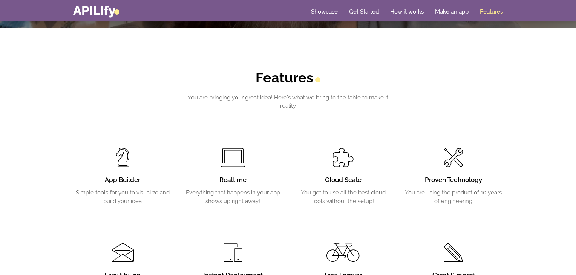
scroll to position [1203, 0]
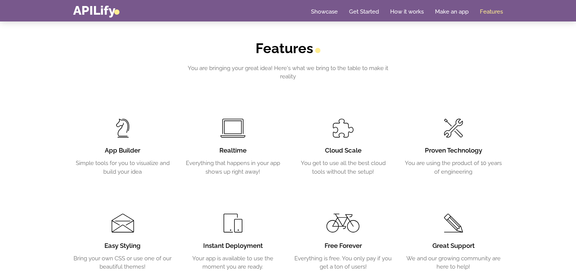
click at [228, 147] on h3 "Realtime" at bounding box center [233, 150] width 99 height 9
click at [454, 15] on link "Make an app" at bounding box center [452, 12] width 34 height 8
